Goal: Complete application form

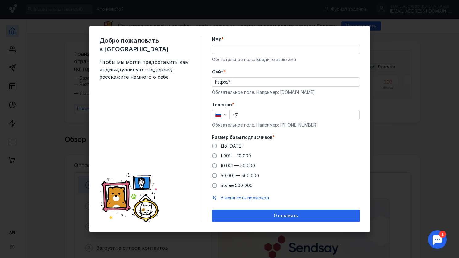
click at [237, 49] on input "Имя *" at bounding box center [286, 49] width 148 height 9
type input "[PERSON_NAME]"
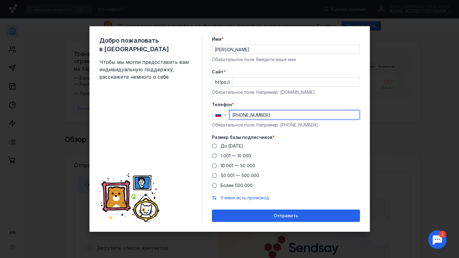
click at [280, 117] on input "[PHONE_NUMBER]" at bounding box center [295, 115] width 130 height 9
click at [212, 210] on button "Отправить" at bounding box center [286, 216] width 148 height 12
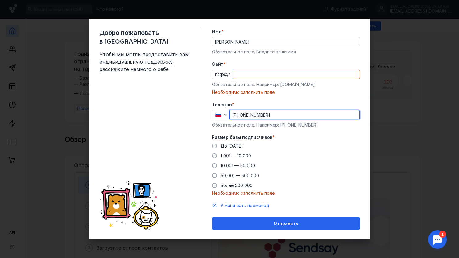
click at [67, 188] on div "Добро пожаловать в Sendsay Чтобы мы могли предоставить вам индивидуальную подде…" at bounding box center [229, 129] width 459 height 258
click at [417, 93] on div "Добро пожаловать в Sendsay Чтобы мы могли предоставить вам индивидуальную подде…" at bounding box center [229, 129] width 459 height 258
type input "[PHONE_NUMBER]"
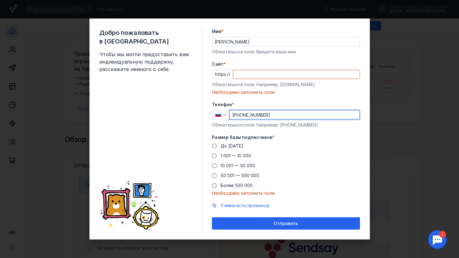
click at [224, 63] on span "*" at bounding box center [225, 64] width 2 height 6
click at [233, 70] on input "Cайт *" at bounding box center [296, 74] width 127 height 9
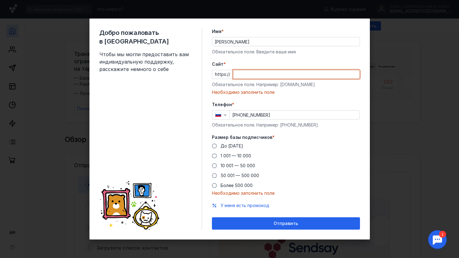
click at [382, 146] on div "Добро пожаловать в Sendsay Чтобы мы могли предоставить вам индивидуальную подде…" at bounding box center [229, 129] width 459 height 258
